Goal: Task Accomplishment & Management: Manage account settings

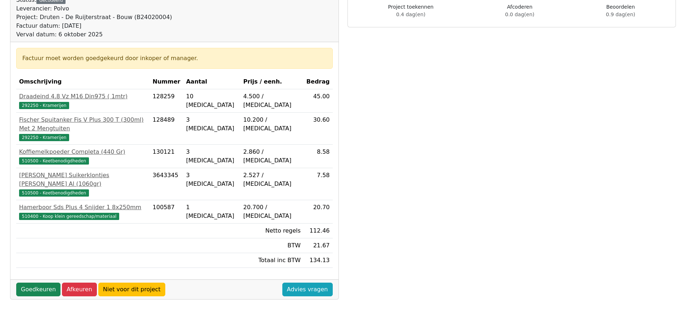
scroll to position [144, 0]
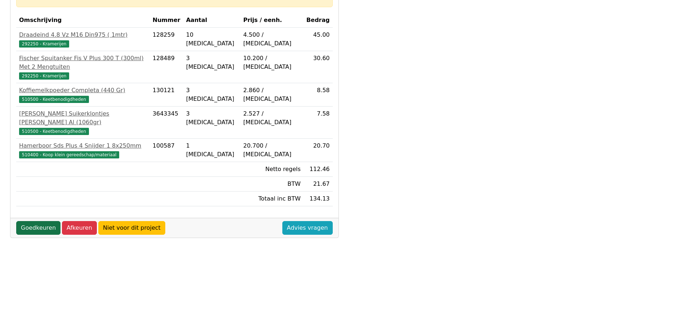
click at [36, 221] on link "Goedkeuren" at bounding box center [38, 228] width 44 height 14
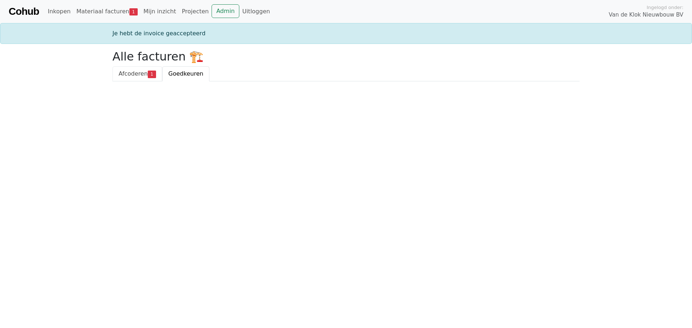
click at [134, 76] on span "Afcoderen" at bounding box center [133, 73] width 29 height 7
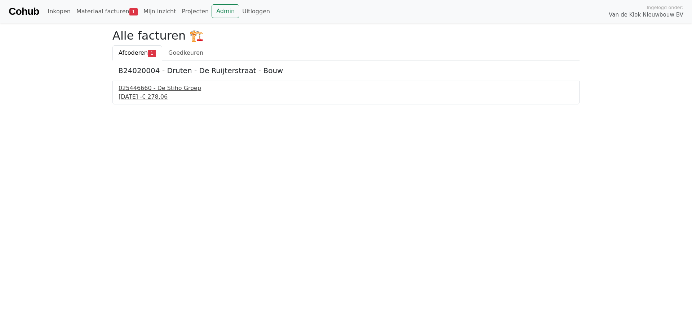
click at [157, 89] on div "025446660 - De Stiho Groep" at bounding box center [346, 88] width 455 height 9
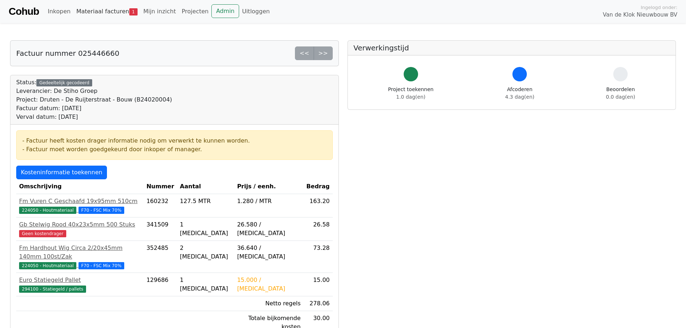
click at [104, 12] on link "Materiaal facturen 1" at bounding box center [106, 11] width 67 height 14
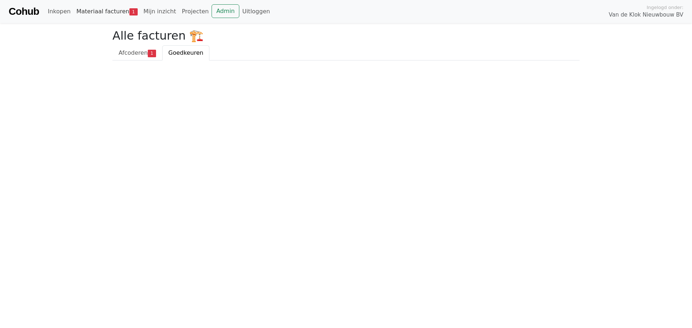
click at [104, 12] on link "Materiaal facturen 1" at bounding box center [106, 11] width 67 height 14
click at [130, 53] on span "Afcoderen" at bounding box center [133, 52] width 29 height 7
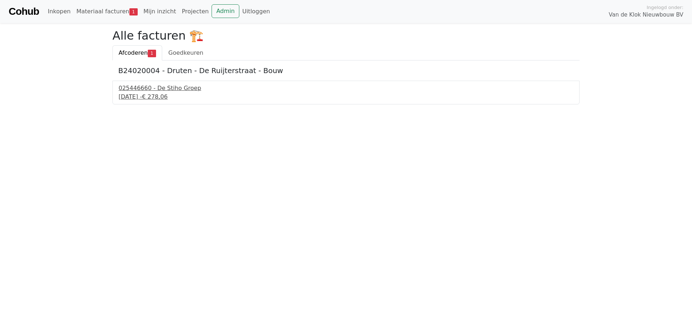
click at [146, 90] on div "025446660 - De Stiho Groep" at bounding box center [346, 88] width 455 height 9
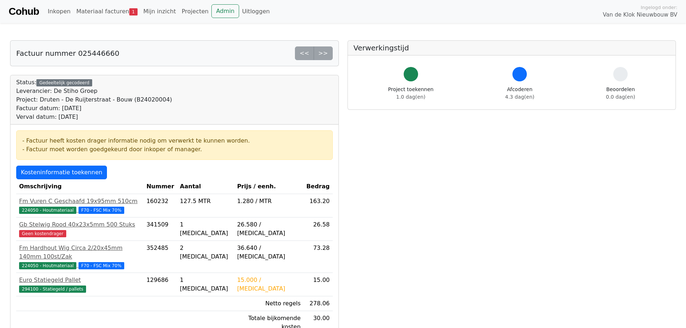
click at [519, 75] on div at bounding box center [520, 74] width 14 height 14
click at [519, 97] on span "4.3 dag(en)" at bounding box center [519, 97] width 29 height 6
